Goal: Use online tool/utility: Utilize a website feature to perform a specific function

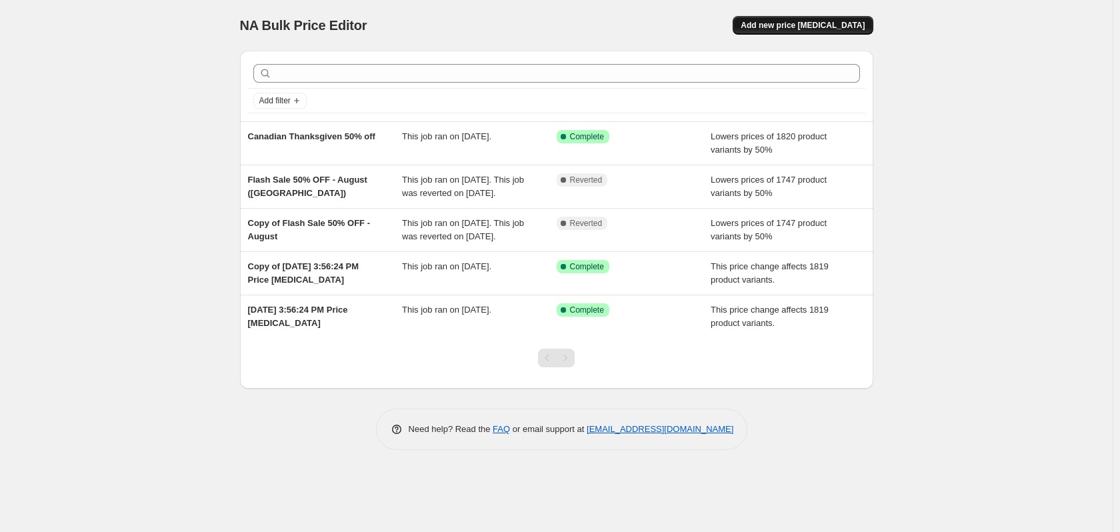
click at [821, 23] on span "Add new price [MEDICAL_DATA]" at bounding box center [802, 25] width 124 height 11
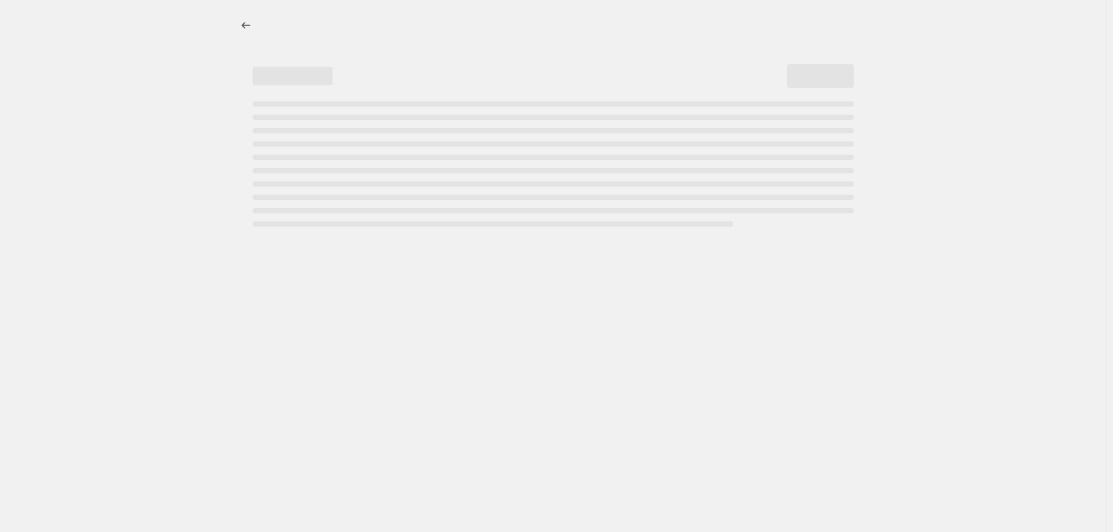
select select "percentage"
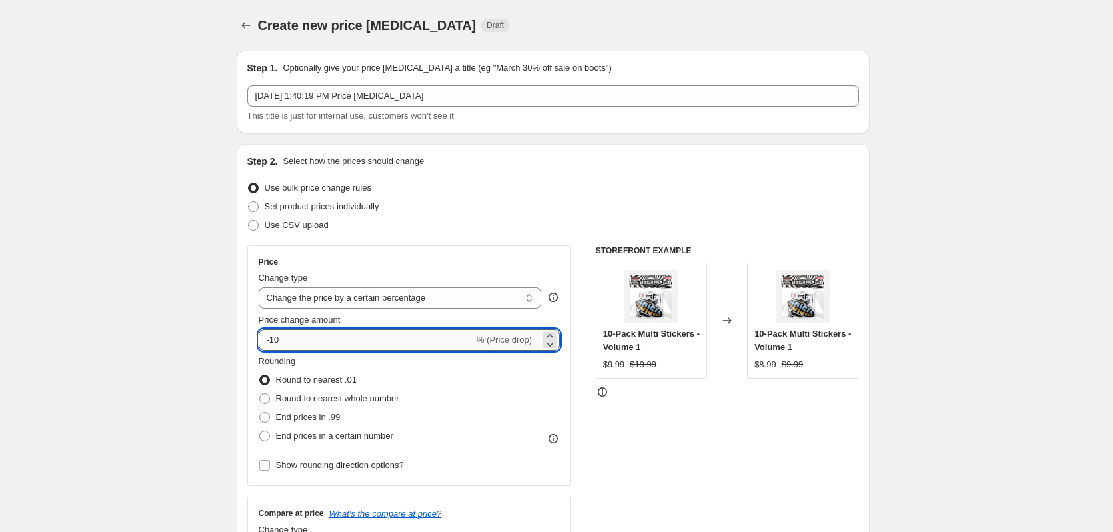
click at [289, 341] on input "-10" at bounding box center [366, 339] width 215 height 21
type input "-1"
type input "-50"
click at [269, 416] on span at bounding box center [264, 417] width 11 height 11
click at [260, 412] on input "End prices in .99" at bounding box center [259, 412] width 1 height 1
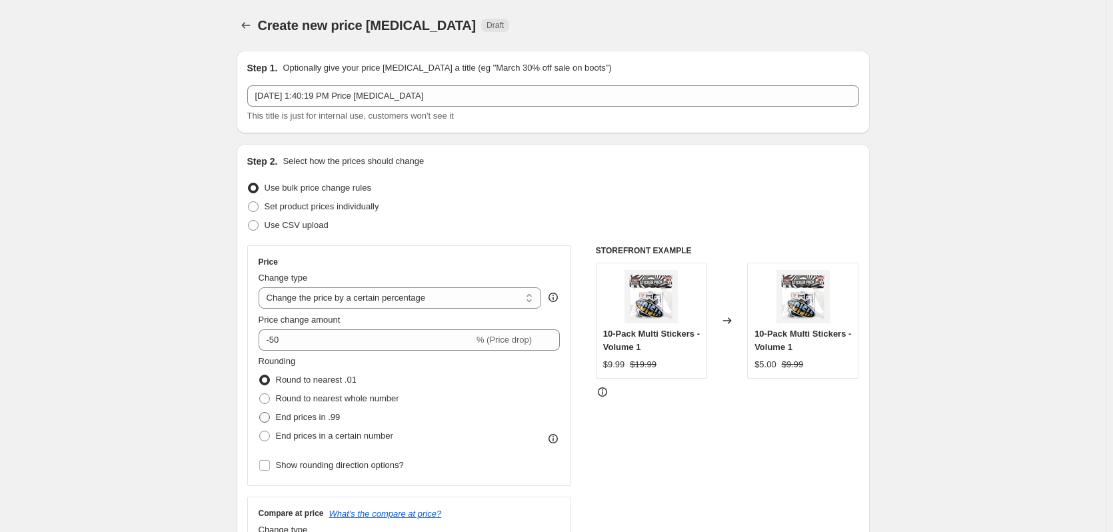
radio input "true"
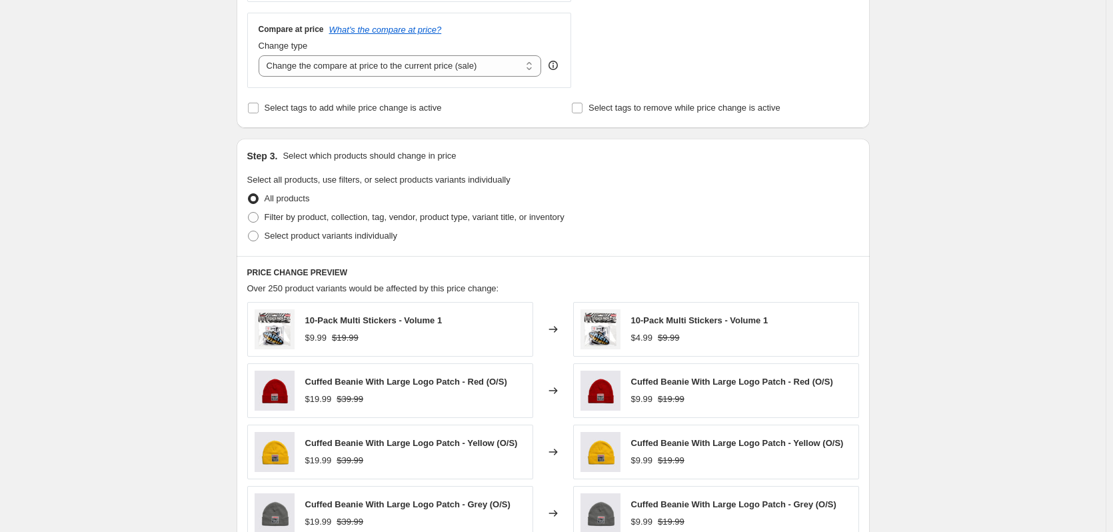
scroll to position [533, 0]
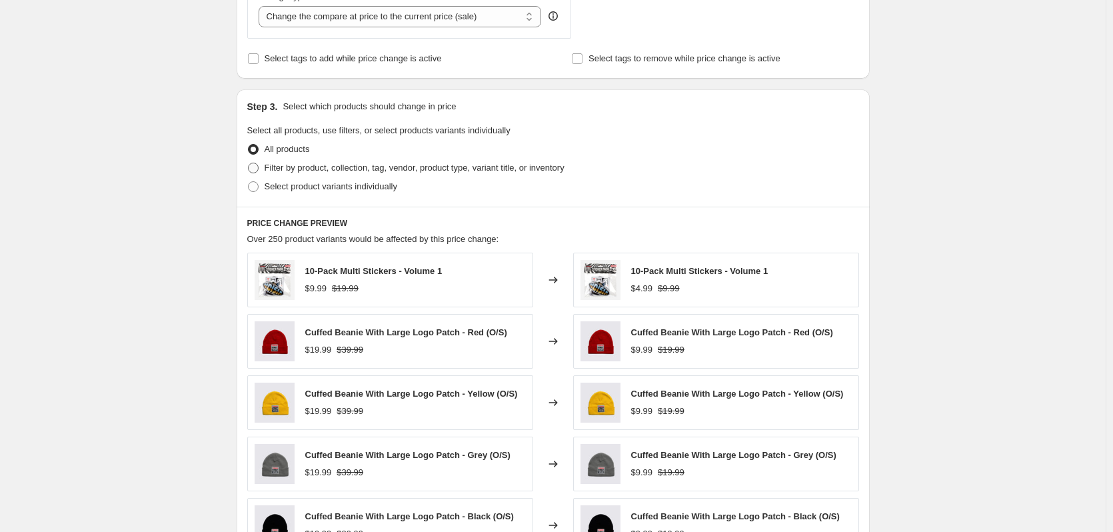
click at [321, 171] on span "Filter by product, collection, tag, vendor, product type, variant title, or inv…" at bounding box center [415, 168] width 300 height 10
click at [249, 163] on input "Filter by product, collection, tag, vendor, product type, variant title, or inv…" at bounding box center [248, 163] width 1 height 1
radio input "true"
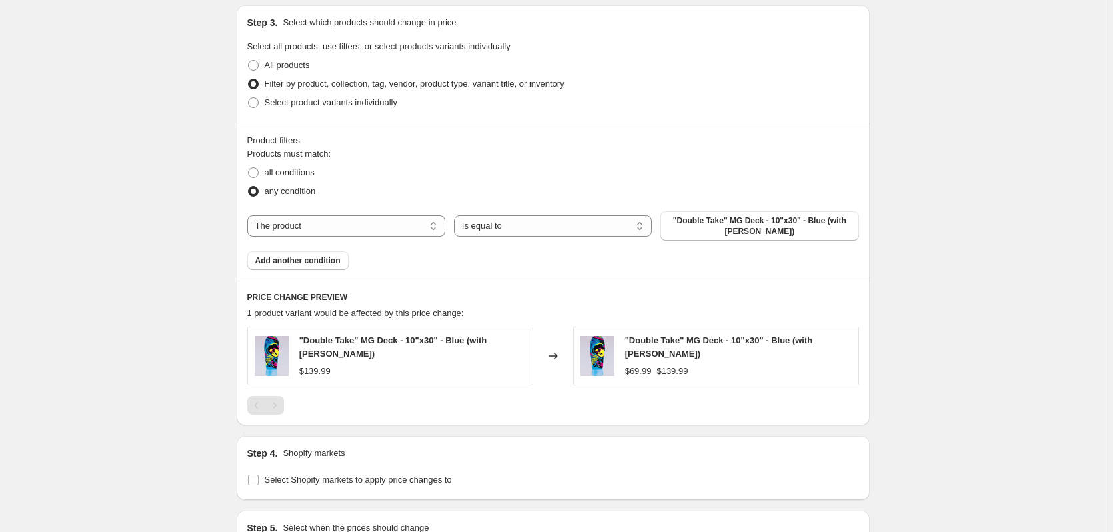
scroll to position [666, 0]
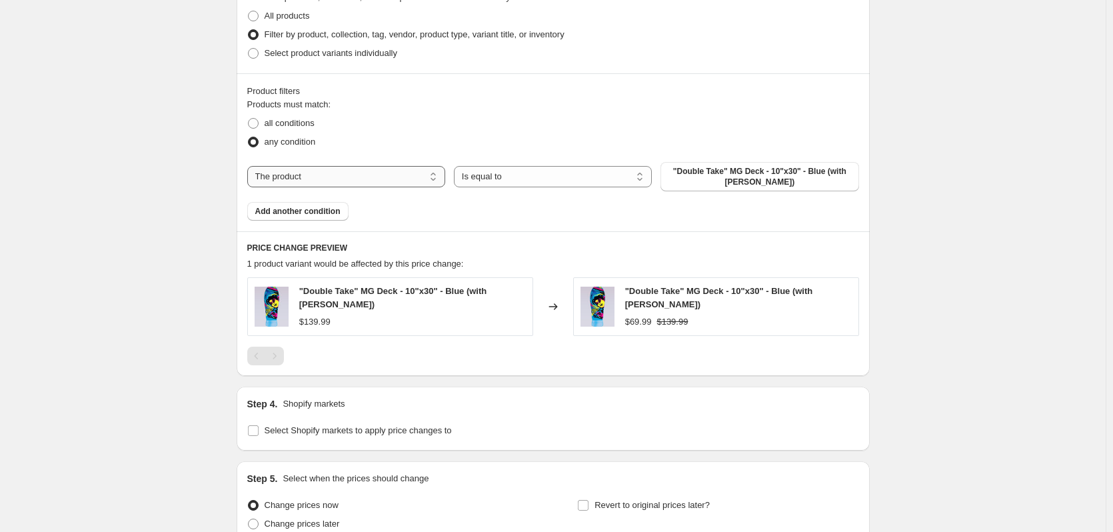
click at [351, 179] on select "The product The product's collection The product's tag The product's vendor The…" at bounding box center [346, 176] width 198 height 21
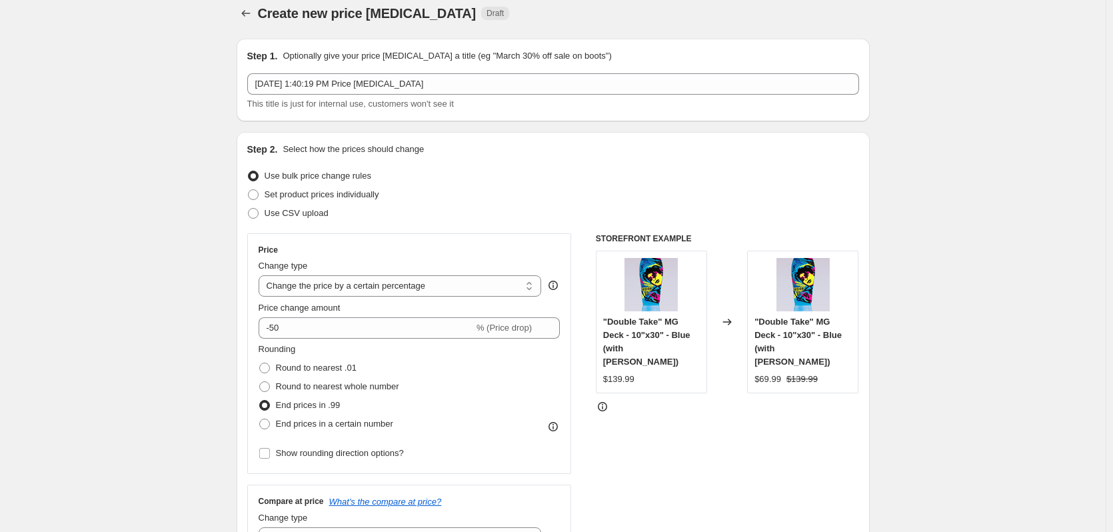
scroll to position [0, 0]
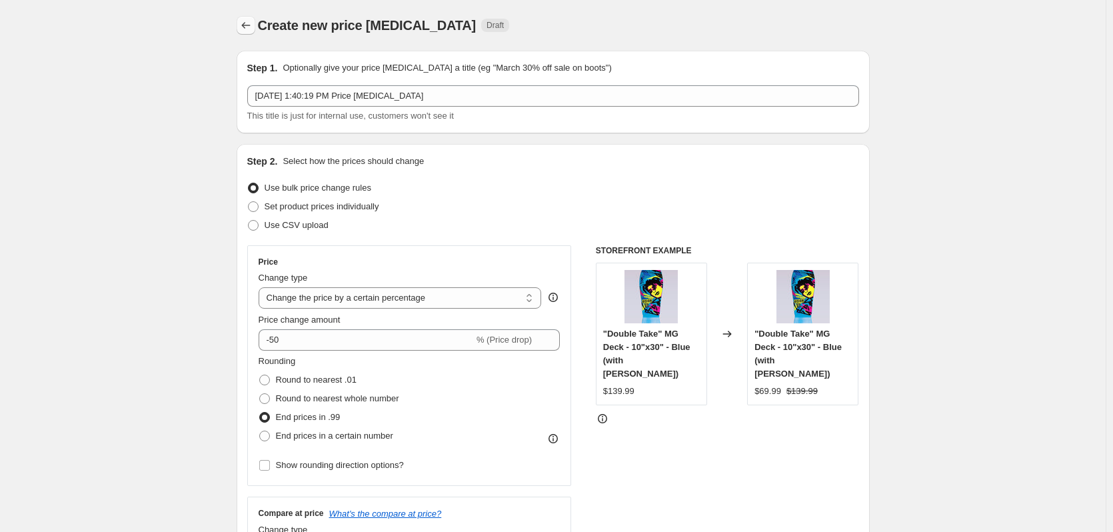
click at [247, 32] on button "Price change jobs" at bounding box center [246, 25] width 19 height 19
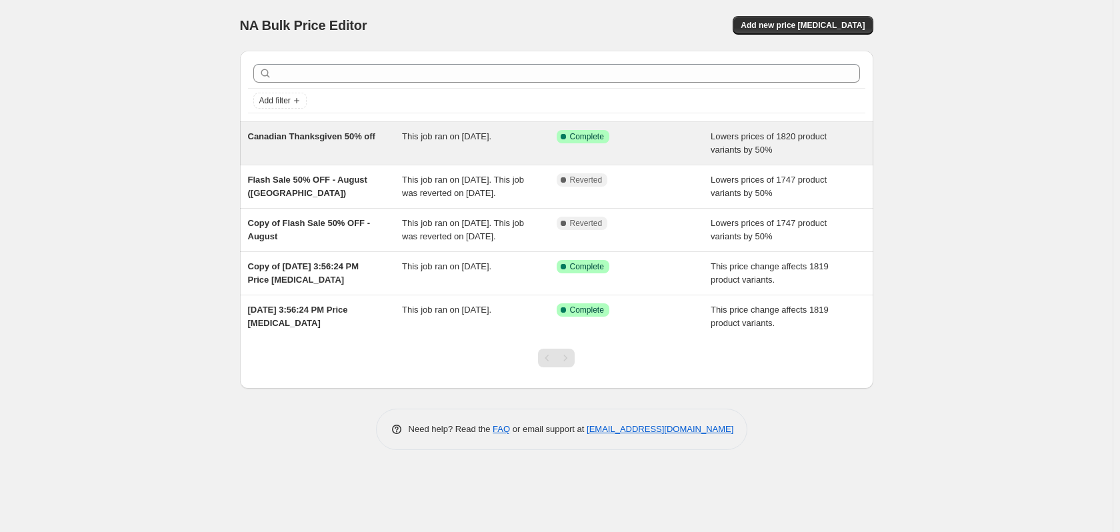
click at [349, 153] on div "Canadian Thanksgiven 50% off" at bounding box center [325, 143] width 155 height 27
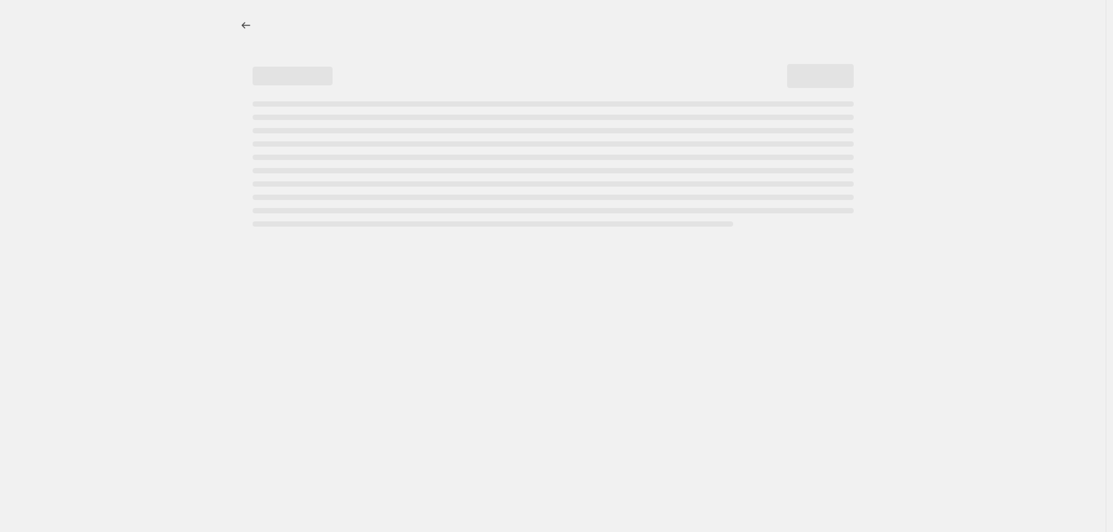
select select "percentage"
select select "tag"
select select "not_equal"
select select "tag"
select select "not_equal"
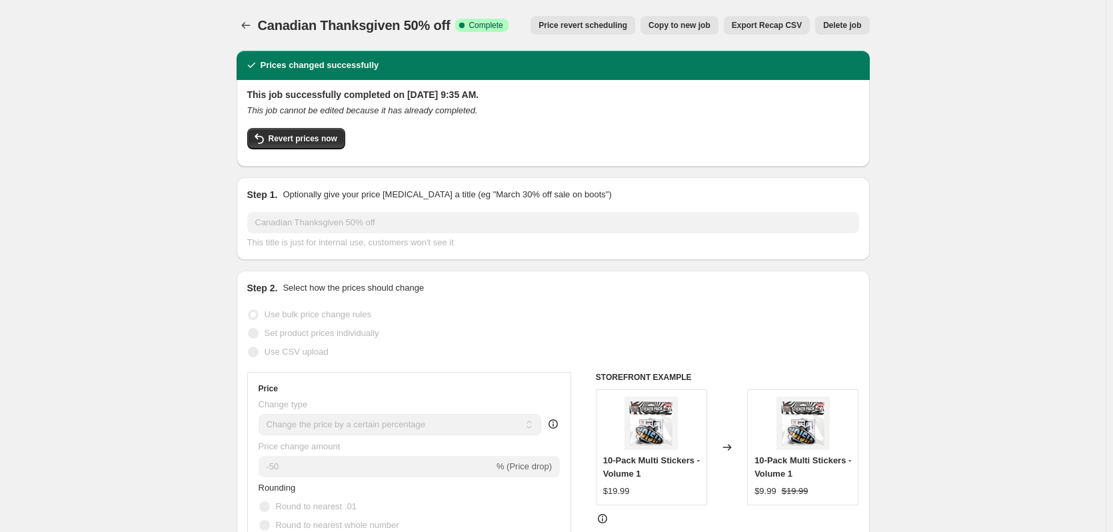
click at [684, 27] on span "Copy to new job" at bounding box center [679, 25] width 62 height 11
select select "percentage"
select select "tag"
select select "not_equal"
select select "tag"
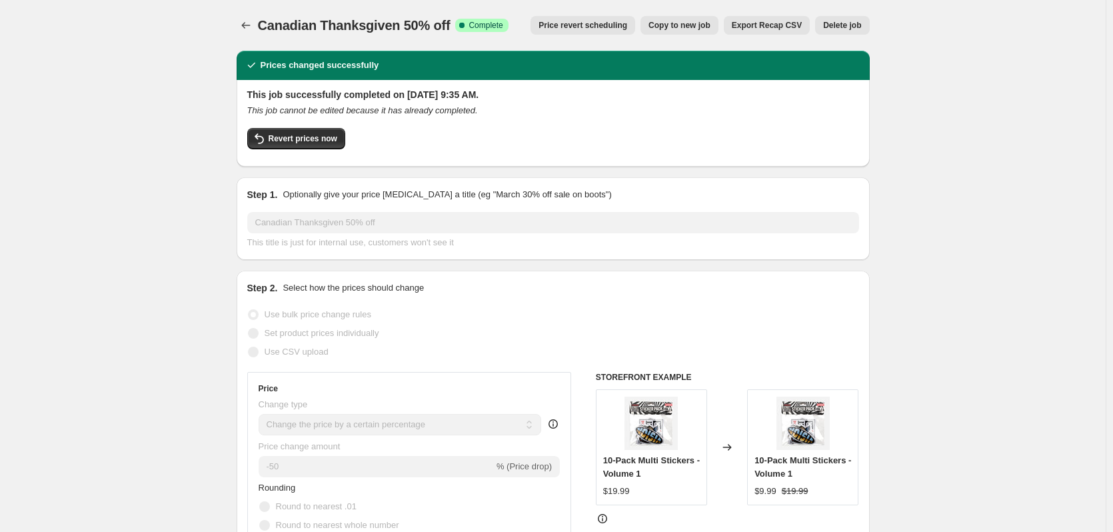
select select "not_equal"
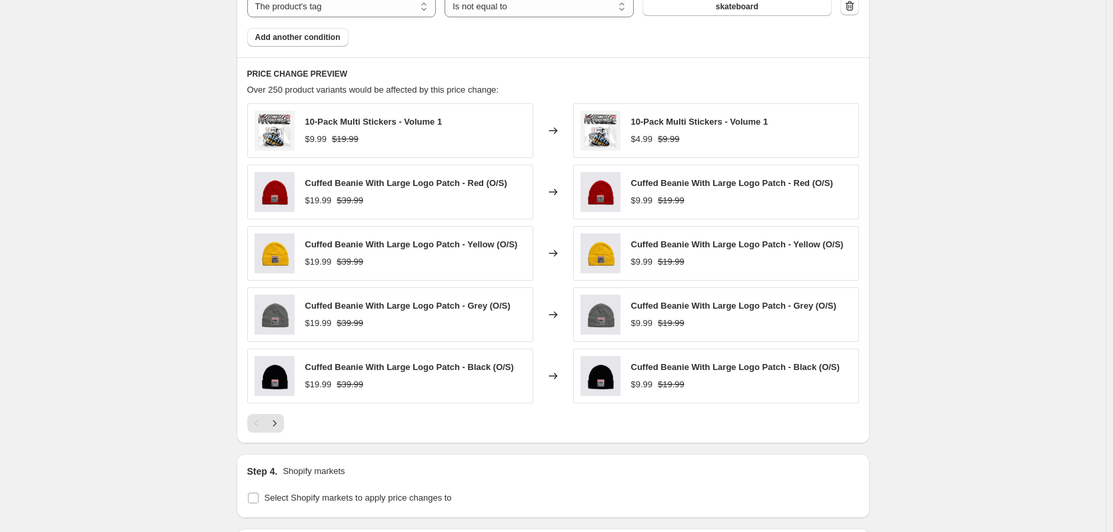
scroll to position [1055, 0]
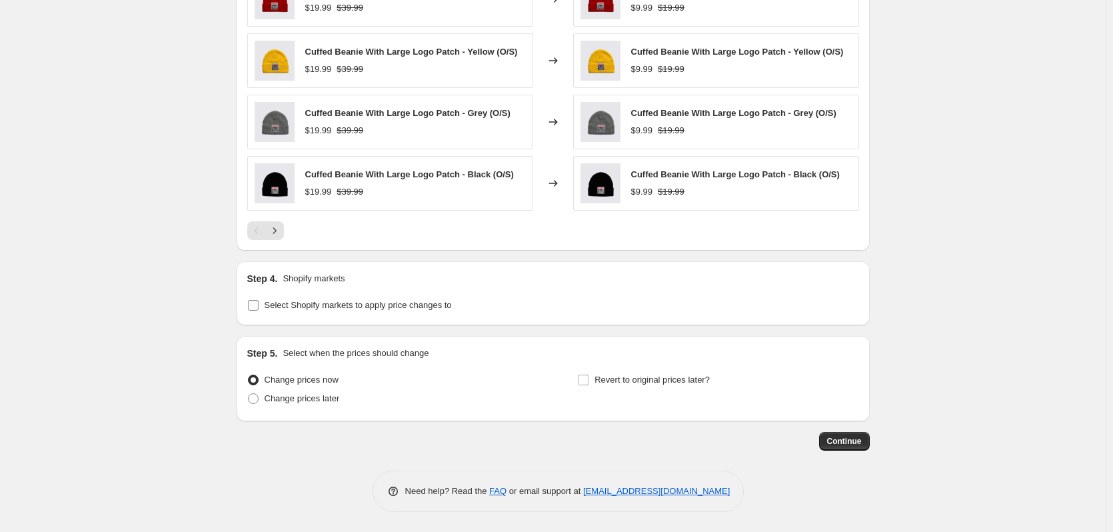
click at [329, 304] on span "Select Shopify markets to apply price changes to" at bounding box center [358, 305] width 187 height 10
click at [259, 304] on input "Select Shopify markets to apply price changes to" at bounding box center [253, 305] width 11 height 11
checkbox input "true"
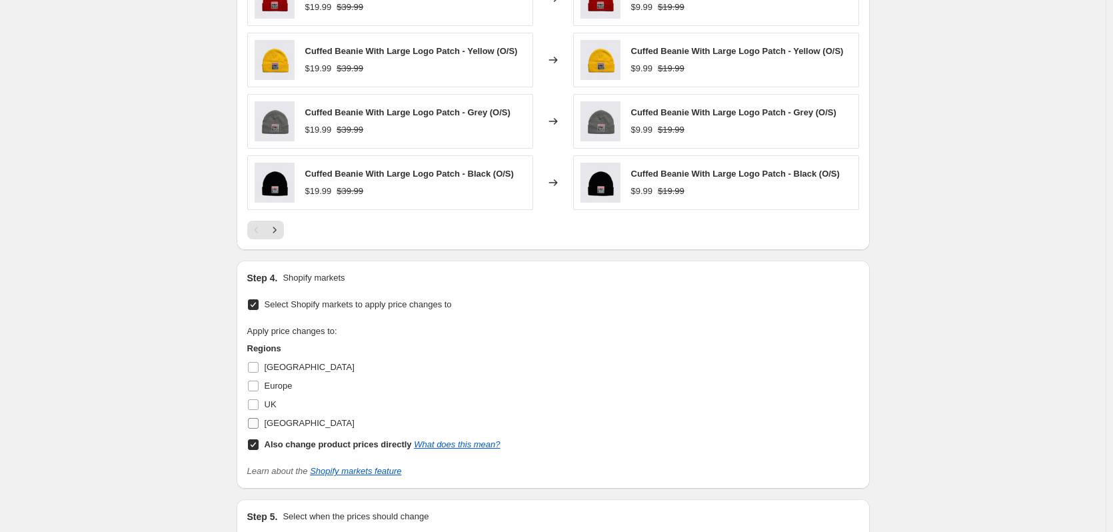
click at [264, 420] on label "[GEOGRAPHIC_DATA]" at bounding box center [300, 423] width 107 height 19
click at [259, 420] on input "[GEOGRAPHIC_DATA]" at bounding box center [253, 423] width 11 height 11
checkbox input "true"
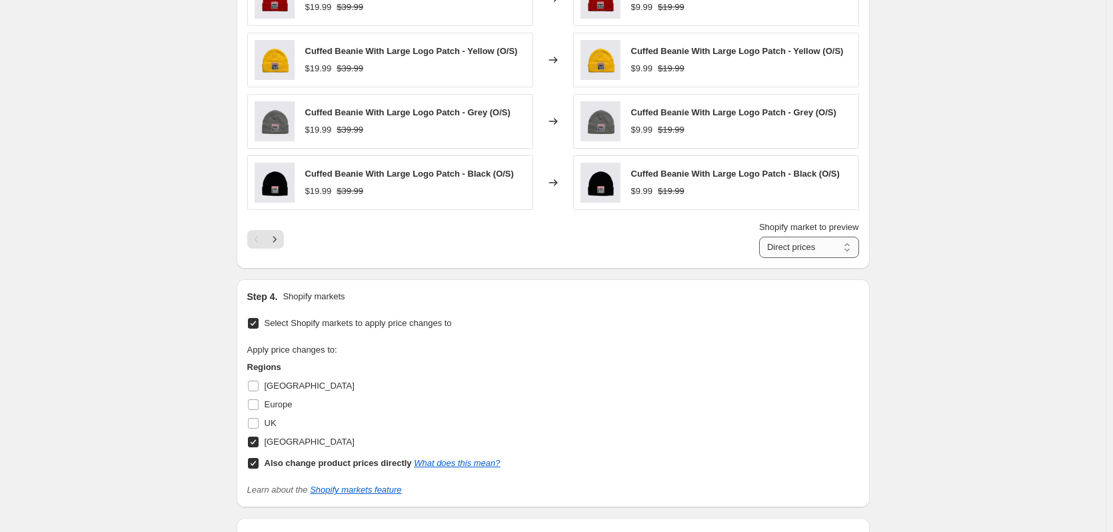
click at [808, 246] on select "Direct prices [GEOGRAPHIC_DATA]" at bounding box center [809, 247] width 100 height 21
select select "22057091311"
click at [762, 237] on select "Direct prices [GEOGRAPHIC_DATA]" at bounding box center [809, 247] width 100 height 21
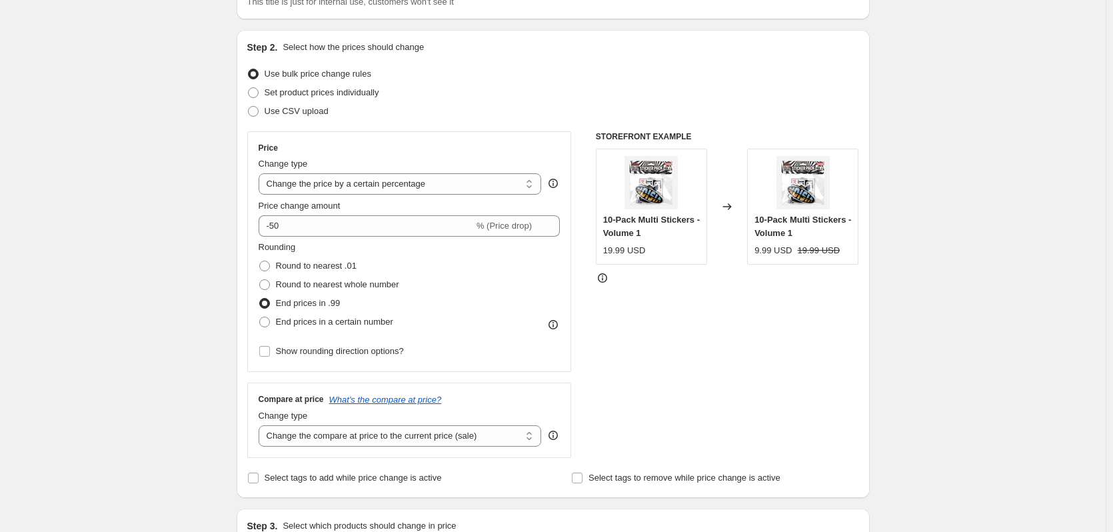
scroll to position [0, 0]
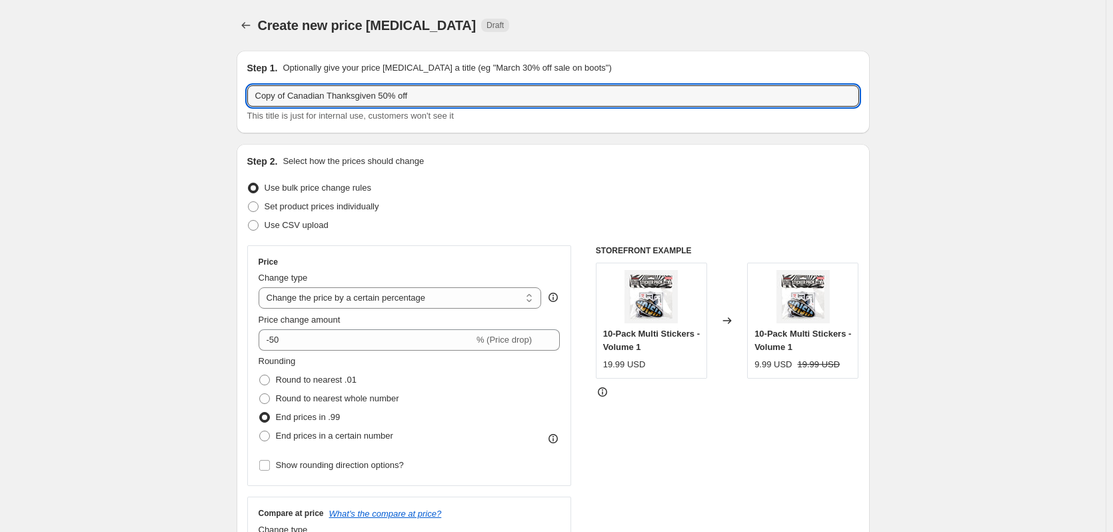
drag, startPoint x: 290, startPoint y: 95, endPoint x: 235, endPoint y: 89, distance: 55.6
click at [393, 93] on input "Canadian Thanksgiven 50% off" at bounding box center [553, 95] width 612 height 21
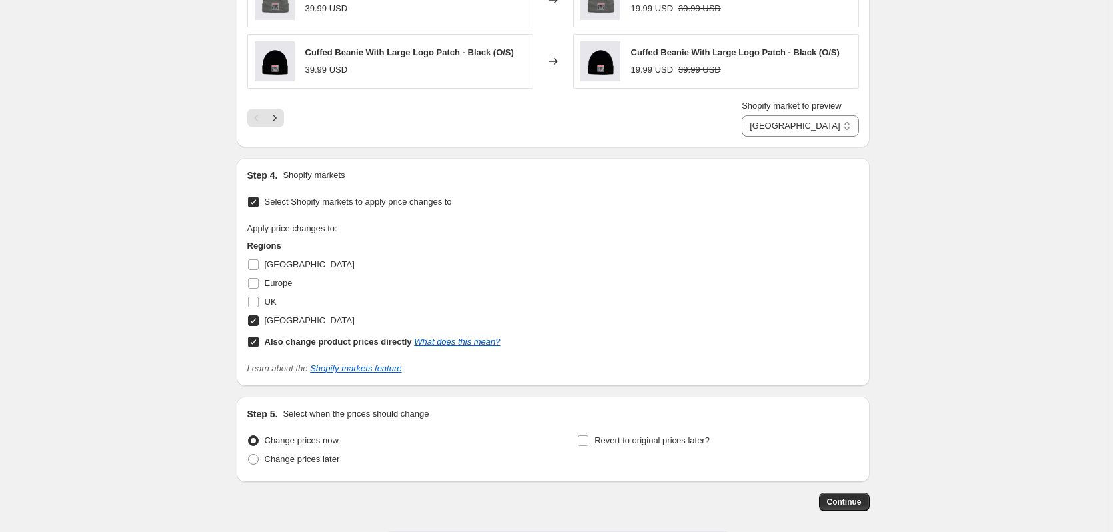
scroll to position [1237, 0]
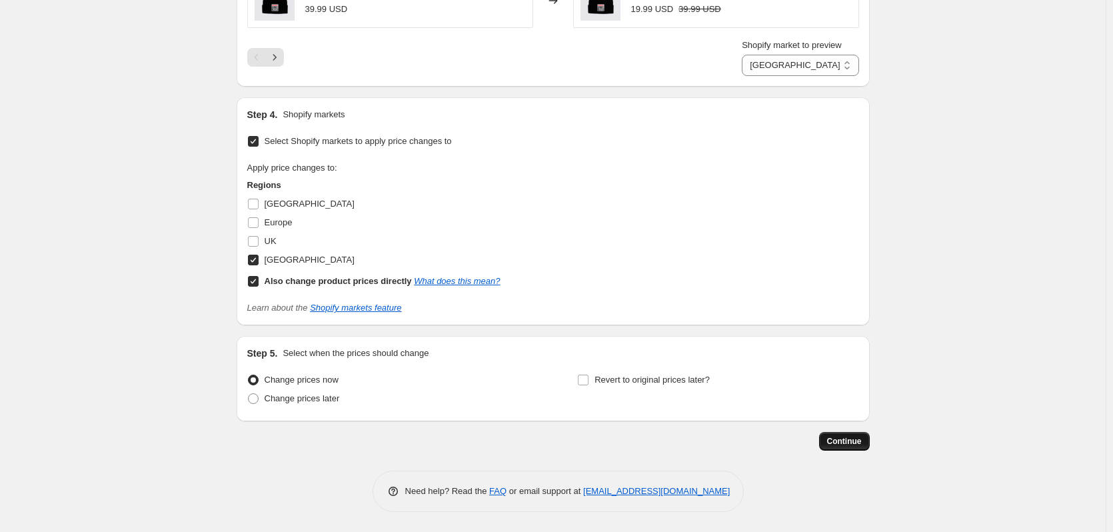
type input "Canadian Thanksgiven 50% off [GEOGRAPHIC_DATA]"
click at [846, 440] on span "Continue" at bounding box center [844, 441] width 35 height 11
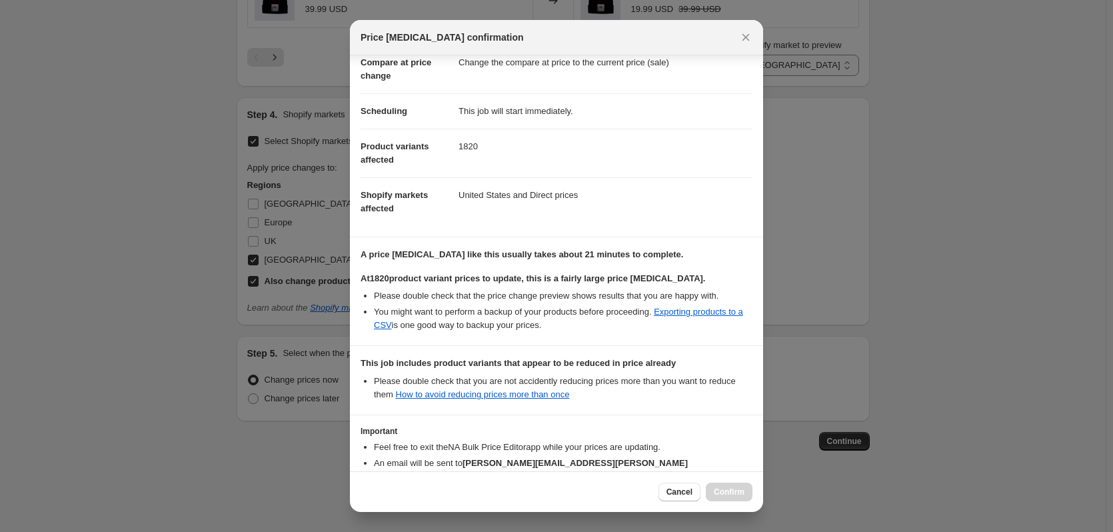
scroll to position [151, 0]
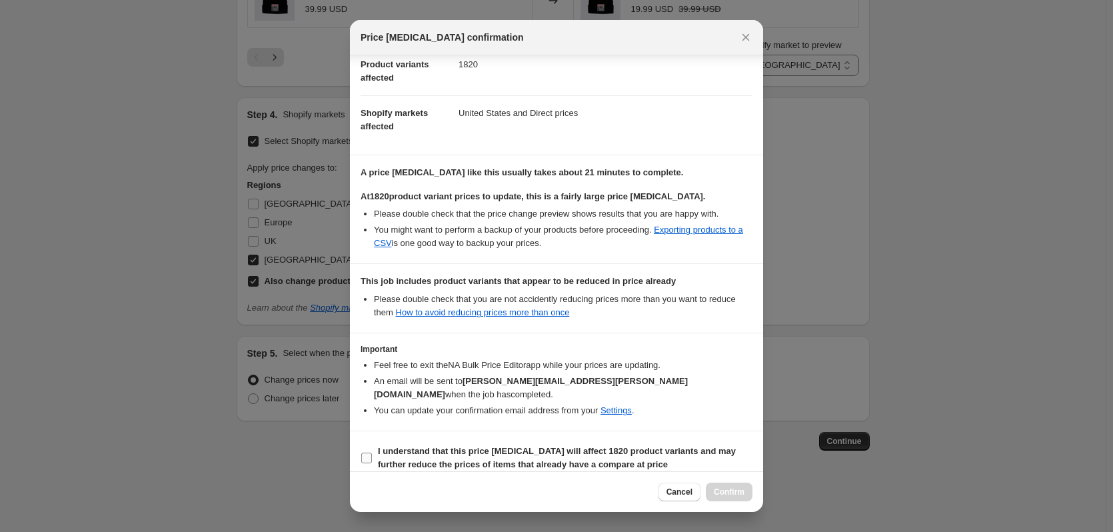
click at [448, 446] on b "I understand that this price [MEDICAL_DATA] will affect 1820 product variants a…" at bounding box center [557, 457] width 358 height 23
click at [372, 452] on input "I understand that this price [MEDICAL_DATA] will affect 1820 product variants a…" at bounding box center [366, 457] width 11 height 11
checkbox input "true"
click at [727, 486] on button "Confirm" at bounding box center [729, 491] width 47 height 19
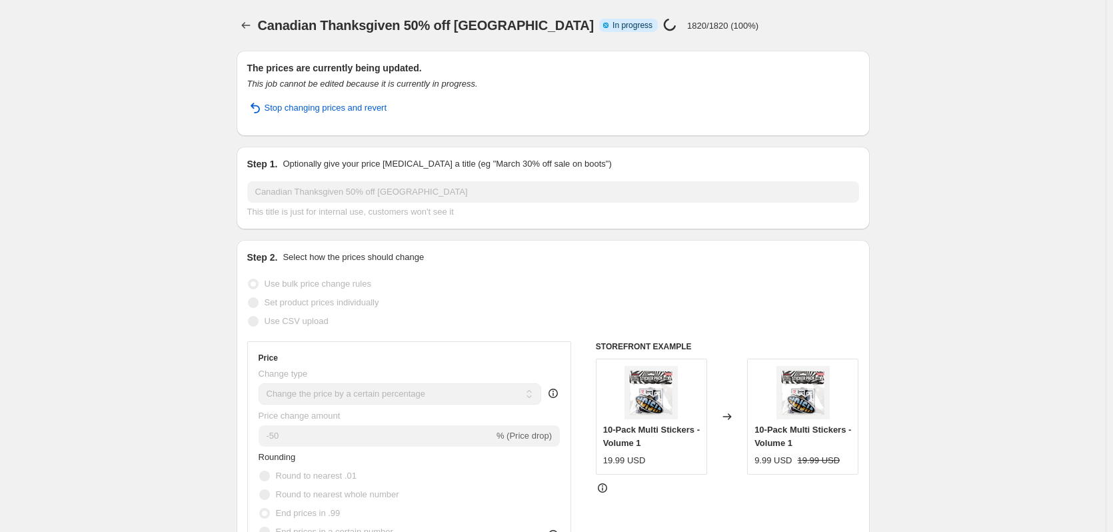
select select "percentage"
select select "tag"
select select "not_equal"
select select "tag"
select select "not_equal"
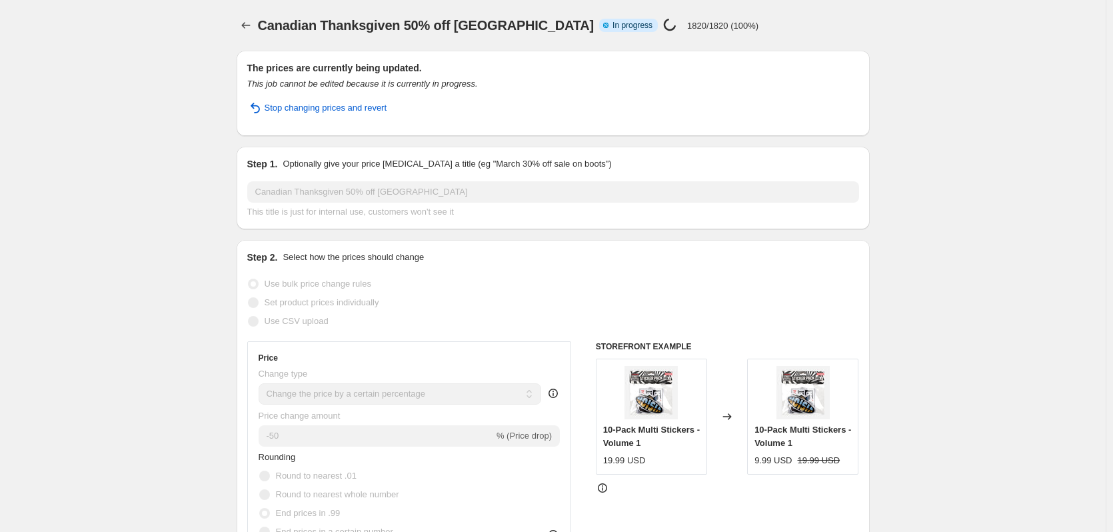
select select "22057091311"
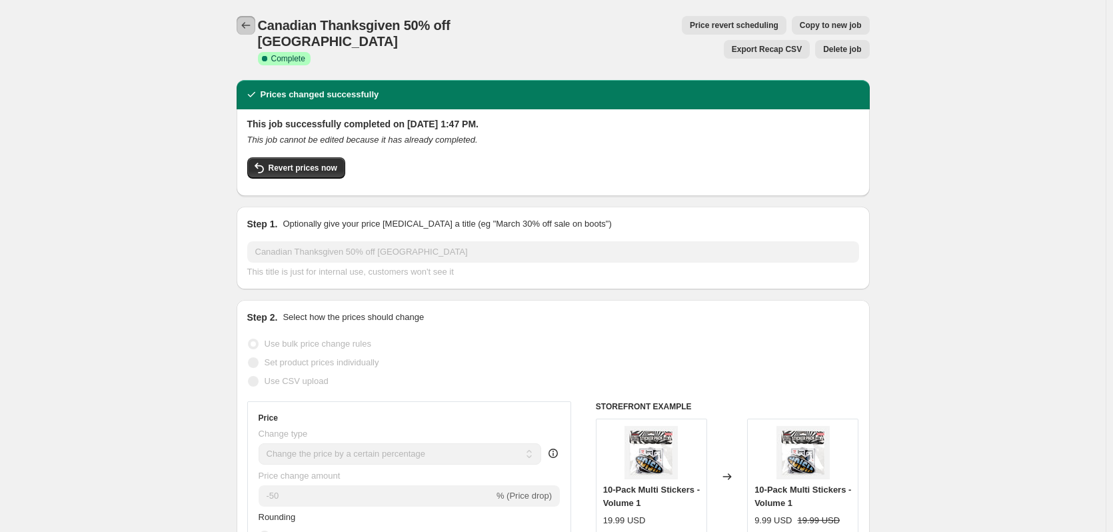
click at [245, 25] on icon "Price change jobs" at bounding box center [245, 25] width 13 height 13
